Goal: Obtain resource: Obtain resource

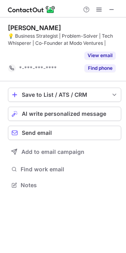
scroll to position [167, 126]
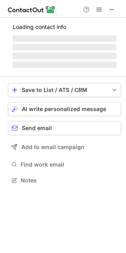
scroll to position [192, 126]
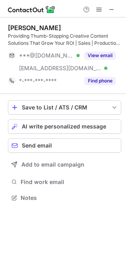
scroll to position [192, 126]
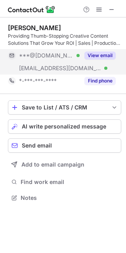
click at [103, 54] on button "View email" at bounding box center [100, 56] width 31 height 8
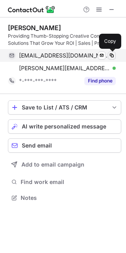
click at [112, 54] on span at bounding box center [112, 55] width 6 height 6
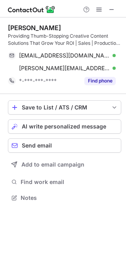
scroll to position [192, 126]
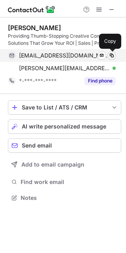
click at [111, 53] on span at bounding box center [112, 55] width 6 height 6
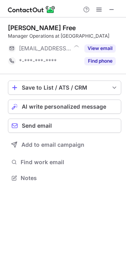
scroll to position [173, 126]
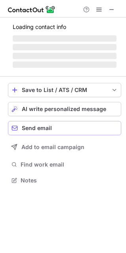
scroll to position [173, 126]
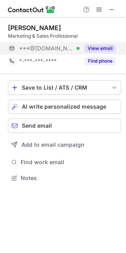
click at [110, 48] on button "View email" at bounding box center [100, 48] width 31 height 8
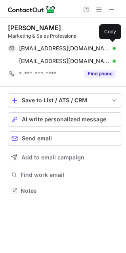
scroll to position [185, 126]
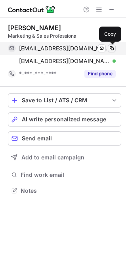
click at [112, 47] on span at bounding box center [112, 48] width 6 height 6
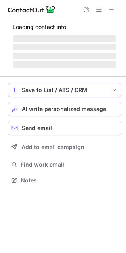
scroll to position [185, 126]
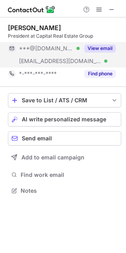
click at [110, 45] on button "View email" at bounding box center [100, 48] width 31 height 8
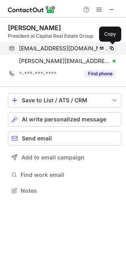
click at [113, 49] on span at bounding box center [112, 48] width 6 height 6
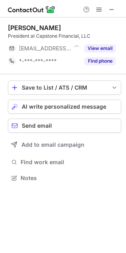
scroll to position [173, 126]
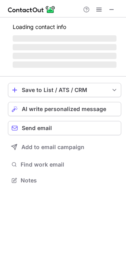
scroll to position [185, 126]
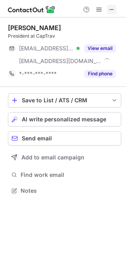
click at [110, 11] on span at bounding box center [112, 9] width 6 height 6
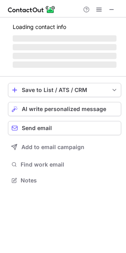
scroll to position [173, 126]
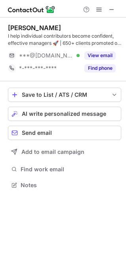
scroll to position [180, 126]
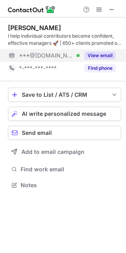
click at [100, 55] on button "View email" at bounding box center [100, 56] width 31 height 8
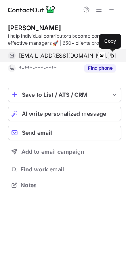
click at [114, 55] on span at bounding box center [112, 55] width 6 height 6
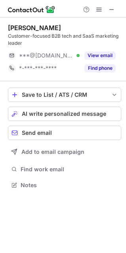
scroll to position [180, 126]
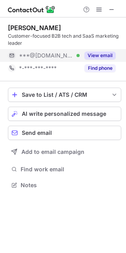
click at [104, 54] on button "View email" at bounding box center [100, 56] width 31 height 8
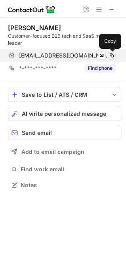
click at [112, 54] on span at bounding box center [112, 55] width 6 height 6
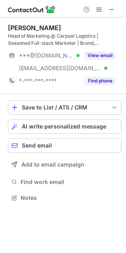
scroll to position [192, 126]
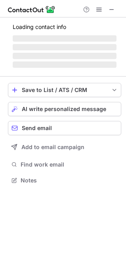
scroll to position [192, 126]
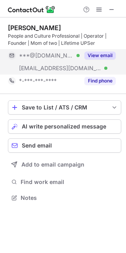
click at [102, 53] on button "View email" at bounding box center [100, 56] width 31 height 8
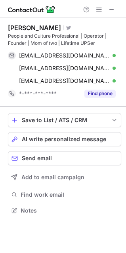
scroll to position [205, 126]
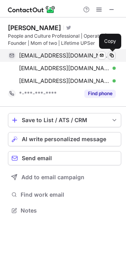
click at [113, 52] on button at bounding box center [112, 56] width 8 height 8
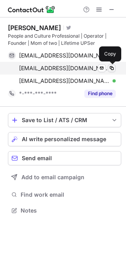
click at [112, 67] on span at bounding box center [112, 68] width 6 height 6
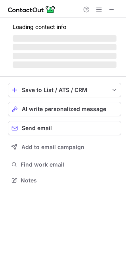
scroll to position [180, 126]
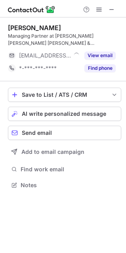
scroll to position [180, 126]
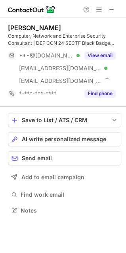
scroll to position [205, 126]
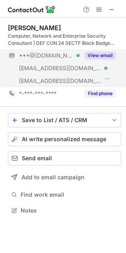
click at [104, 56] on button "View email" at bounding box center [100, 56] width 31 height 8
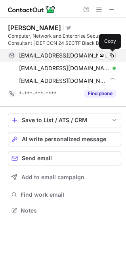
click at [110, 52] on span at bounding box center [112, 55] width 6 height 6
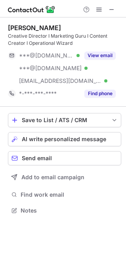
scroll to position [205, 126]
click at [113, 10] on span at bounding box center [112, 9] width 6 height 6
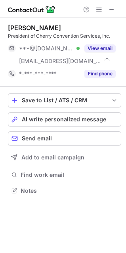
scroll to position [185, 126]
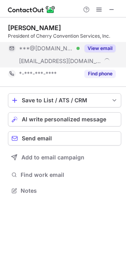
click at [97, 48] on button "View email" at bounding box center [100, 48] width 31 height 8
click at [102, 49] on button "View email" at bounding box center [100, 48] width 31 height 8
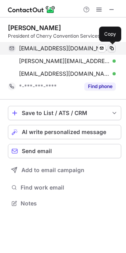
click at [111, 47] on span at bounding box center [112, 48] width 6 height 6
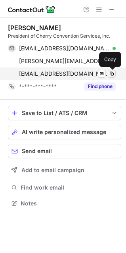
click at [112, 74] on span at bounding box center [112, 74] width 6 height 6
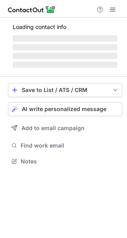
scroll to position [166, 127]
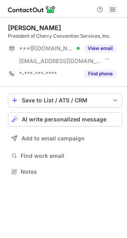
click at [111, 8] on span at bounding box center [113, 9] width 6 height 6
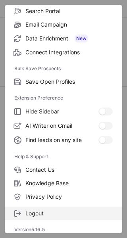
scroll to position [92, 0]
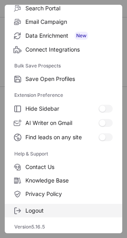
click at [44, 209] on span "Logout" at bounding box center [68, 210] width 87 height 7
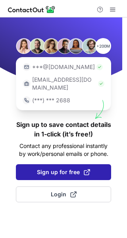
click at [73, 168] on span "Sign up for free" at bounding box center [63, 172] width 53 height 8
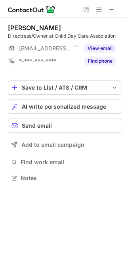
scroll to position [173, 126]
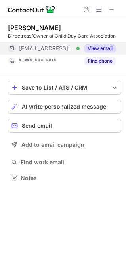
click at [103, 48] on button "View email" at bounding box center [100, 48] width 31 height 8
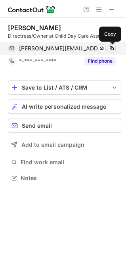
click at [113, 49] on span at bounding box center [112, 48] width 6 height 6
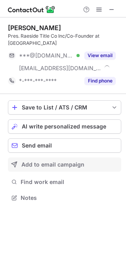
scroll to position [185, 126]
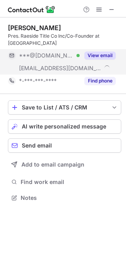
click at [98, 52] on button "View email" at bounding box center [100, 56] width 31 height 8
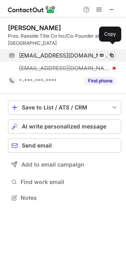
click at [109, 52] on span at bounding box center [112, 55] width 6 height 6
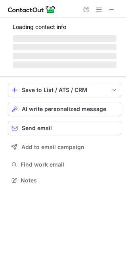
scroll to position [205, 126]
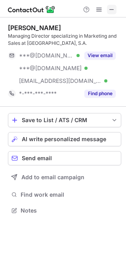
click at [110, 11] on span at bounding box center [112, 9] width 6 height 6
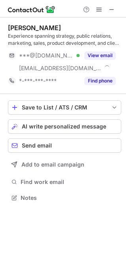
scroll to position [192, 126]
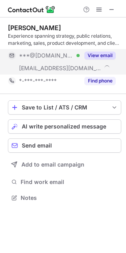
click at [100, 53] on button "View email" at bounding box center [100, 56] width 31 height 8
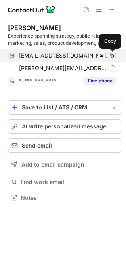
click at [111, 54] on span at bounding box center [112, 55] width 6 height 6
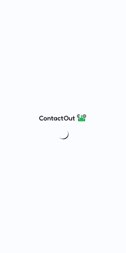
click at [121, 25] on div at bounding box center [63, 126] width 126 height 253
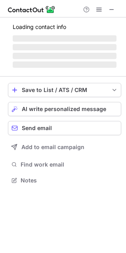
scroll to position [185, 126]
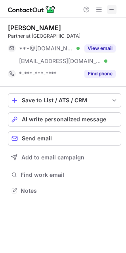
click at [110, 12] on span at bounding box center [112, 9] width 6 height 6
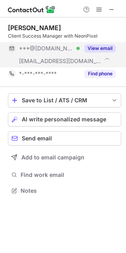
scroll to position [185, 126]
click at [99, 48] on button "View email" at bounding box center [100, 48] width 31 height 8
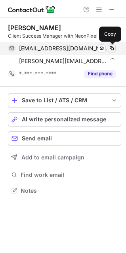
click at [112, 48] on span at bounding box center [112, 48] width 6 height 6
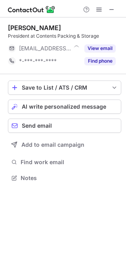
scroll to position [173, 126]
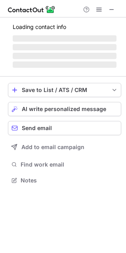
scroll to position [192, 126]
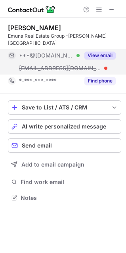
click at [107, 55] on button "View email" at bounding box center [100, 56] width 31 height 8
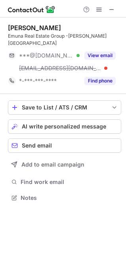
click at [97, 55] on button "View email" at bounding box center [100, 56] width 31 height 8
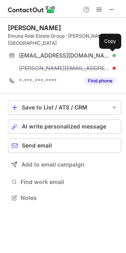
drag, startPoint x: 112, startPoint y: 54, endPoint x: 101, endPoint y: 89, distance: 35.7
click at [112, 54] on span at bounding box center [112, 55] width 6 height 6
